Goal: Task Accomplishment & Management: Use online tool/utility

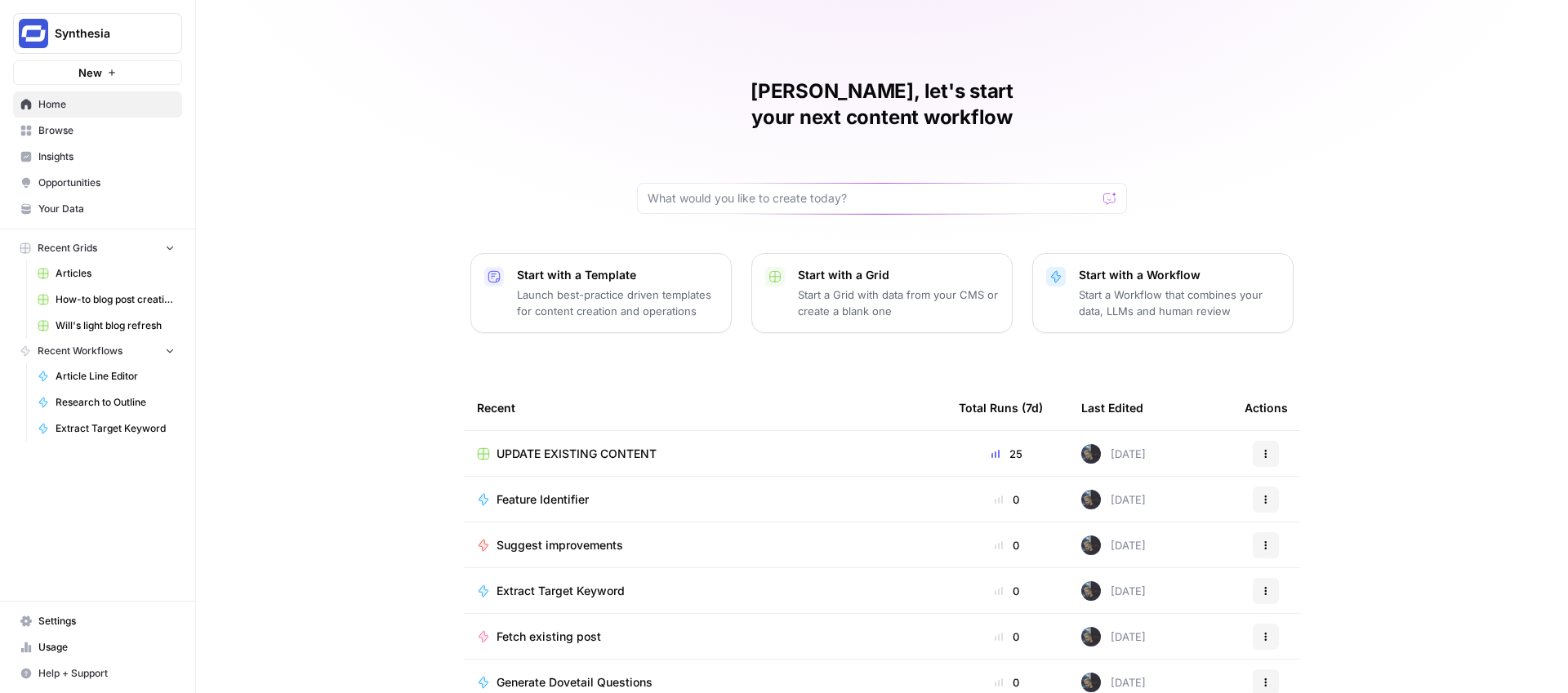
click at [615, 446] on span "UPDATE EXISTING CONTENT" at bounding box center [576, 454] width 160 height 16
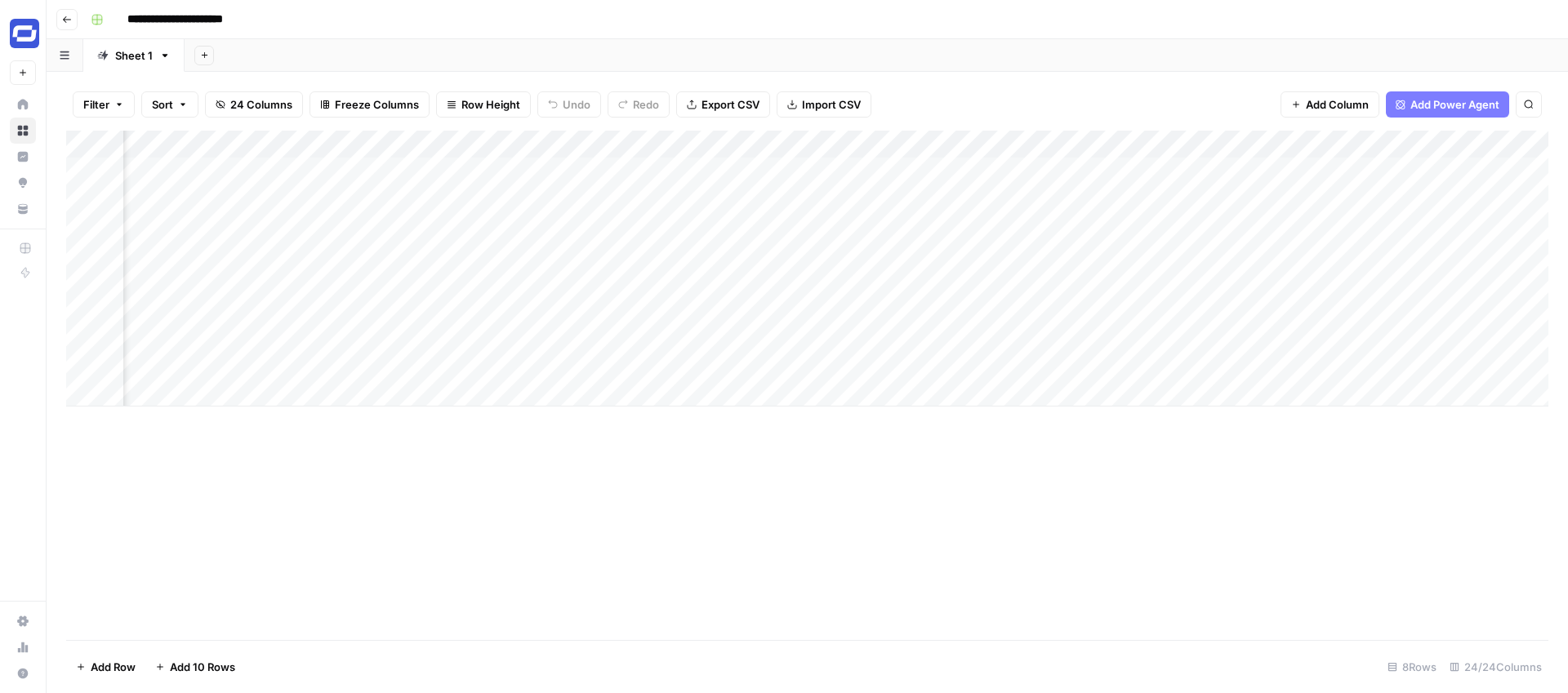
scroll to position [0, 2637]
